Goal: Task Accomplishment & Management: Manage account settings

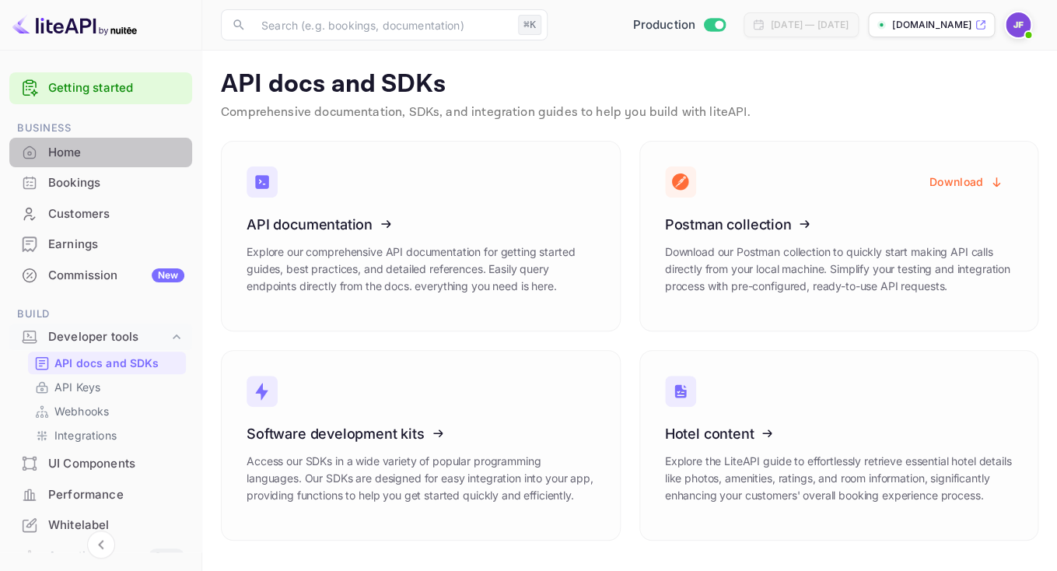
click at [77, 156] on div "Home" at bounding box center [116, 153] width 136 height 18
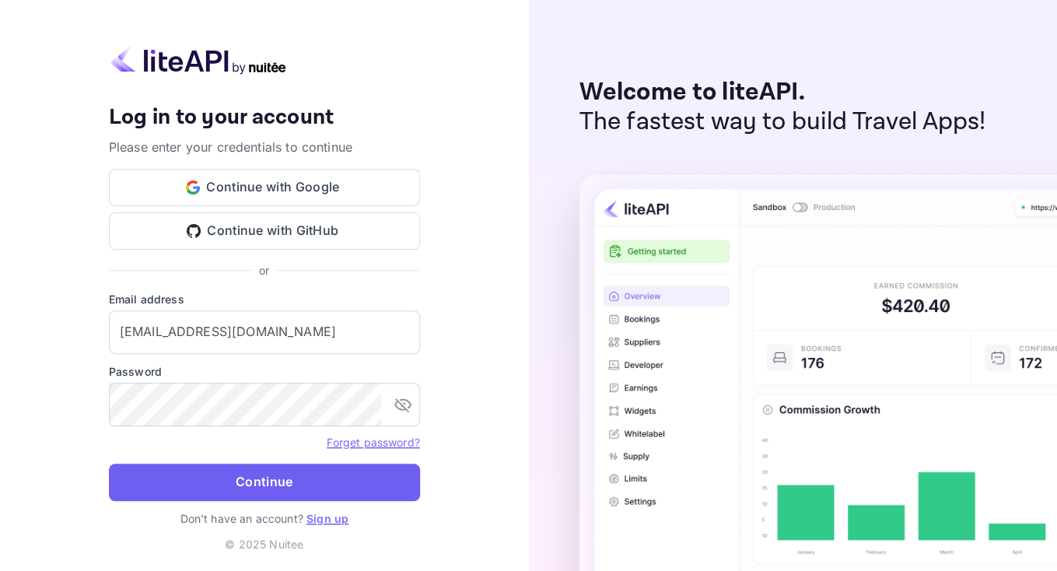
click at [229, 472] on button "Continue" at bounding box center [264, 482] width 311 height 37
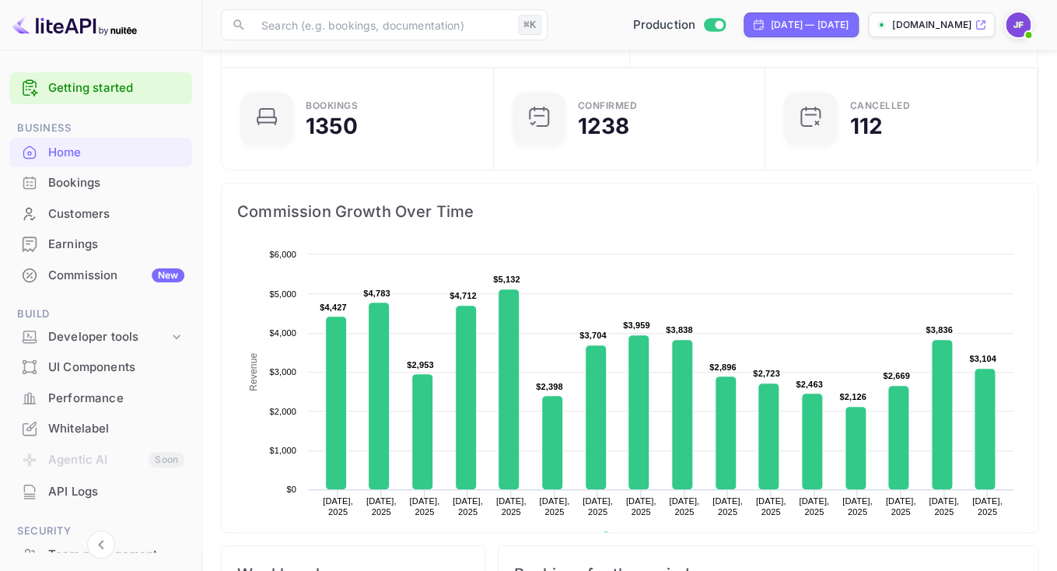
scroll to position [85, 0]
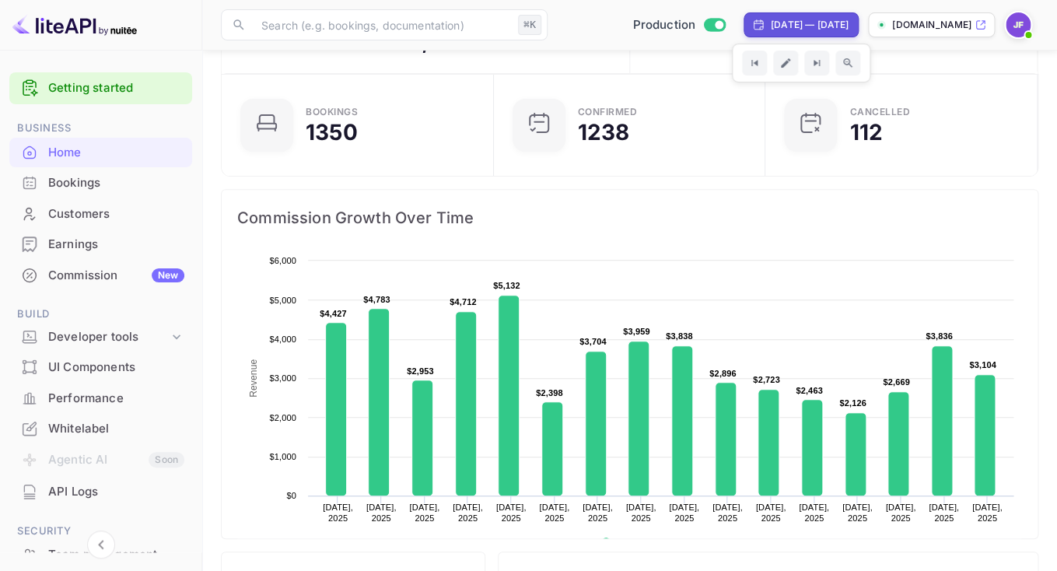
click at [771, 23] on div "[DATE] — [DATE]" at bounding box center [810, 25] width 78 height 14
select select "7"
select select "2025"
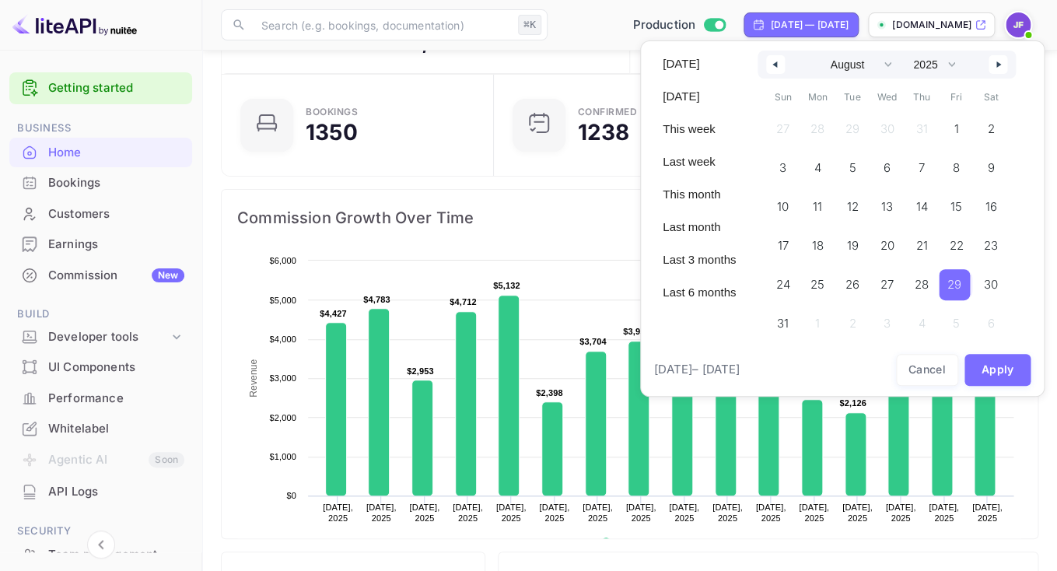
click at [953, 283] on span "29" at bounding box center [954, 284] width 31 height 31
click at [1002, 72] on button "button" at bounding box center [997, 64] width 19 height 19
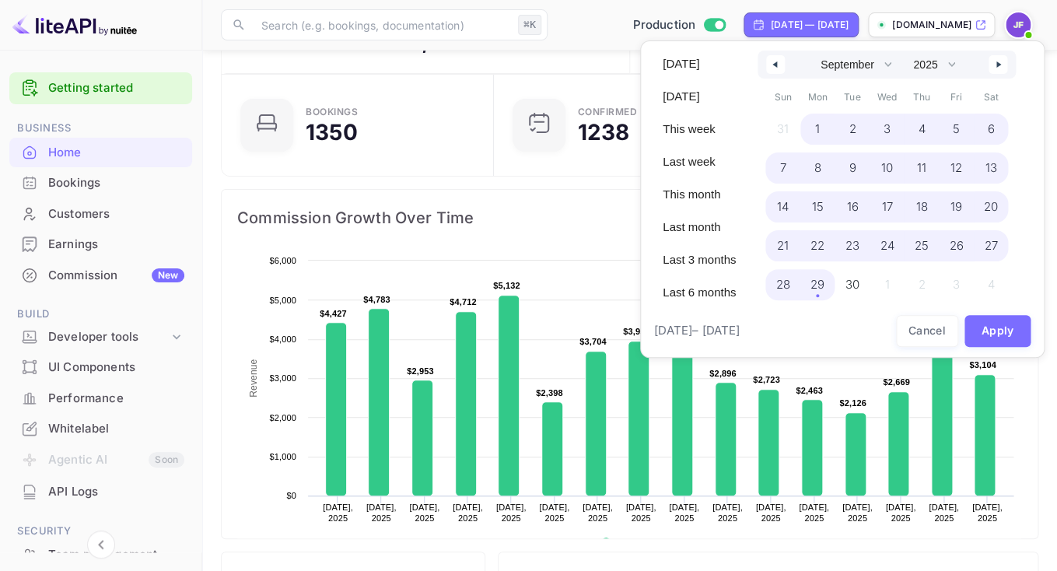
click at [824, 294] on span "29" at bounding box center [817, 285] width 14 height 28
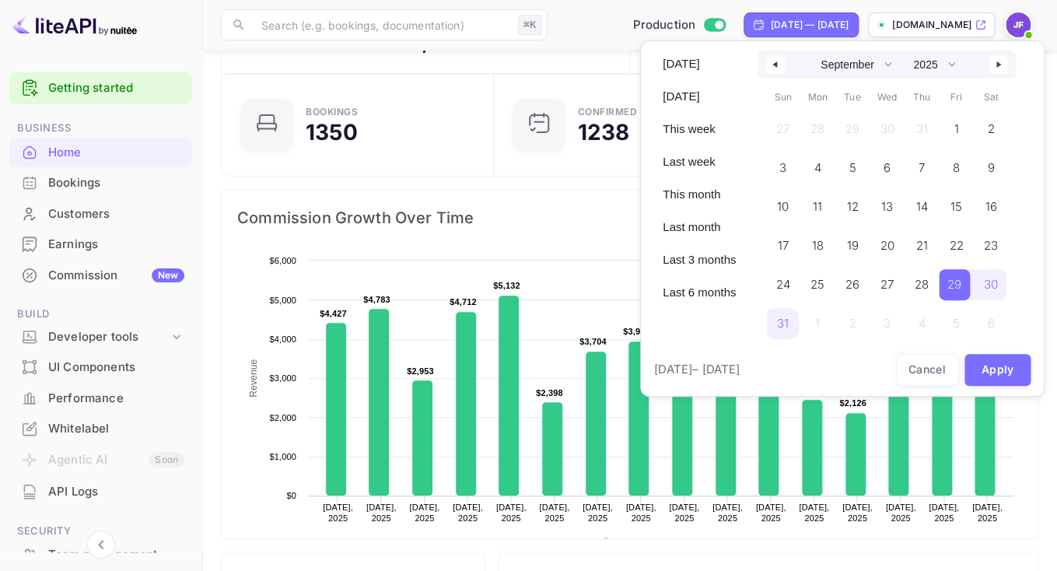
select select "7"
click at [989, 373] on button "Apply" at bounding box center [997, 370] width 67 height 32
